Goal: Task Accomplishment & Management: Complete application form

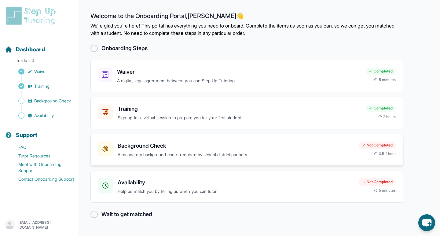
click at [160, 154] on p "A mandatory background check required by school district partners" at bounding box center [236, 154] width 236 height 7
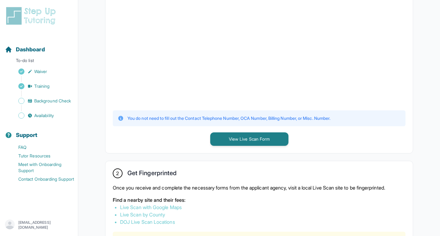
scroll to position [424, 0]
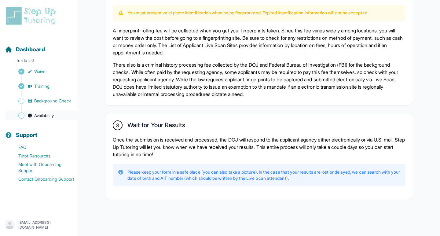
click at [60, 116] on link "Availability" at bounding box center [41, 115] width 73 height 9
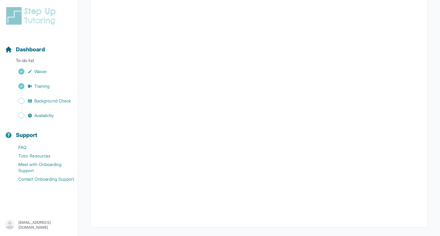
scroll to position [104, 0]
click at [47, 57] on div "Dashboard To-do list Waiver Training Background Check Availability" at bounding box center [38, 77] width 73 height 84
click at [47, 51] on div "Dashboard" at bounding box center [38, 49] width 73 height 13
click at [26, 51] on span "Dashboard" at bounding box center [30, 49] width 29 height 9
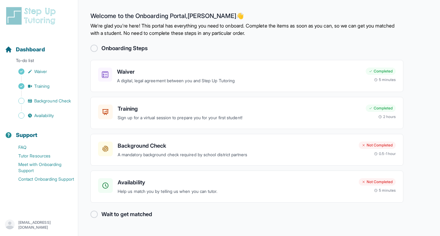
click at [146, 215] on h2 "Wait to get matched" at bounding box center [127, 214] width 51 height 9
click at [158, 153] on p "A mandatory background check required by school district partners" at bounding box center [236, 154] width 236 height 7
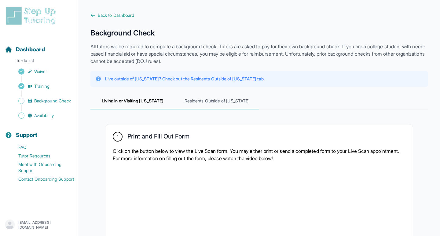
click at [219, 100] on span "Residents Outside of [US_STATE]" at bounding box center [217, 101] width 84 height 17
